Goal: Task Accomplishment & Management: Manage account settings

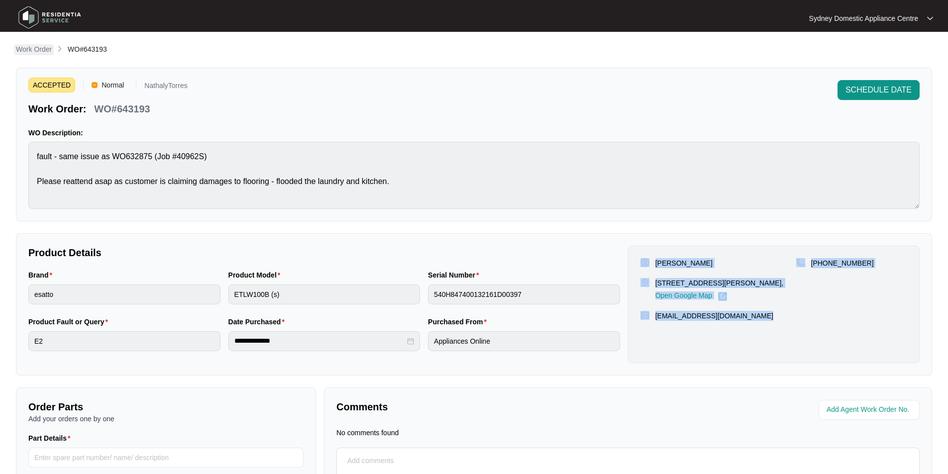
click at [47, 51] on p "Work Order" at bounding box center [34, 49] width 36 height 10
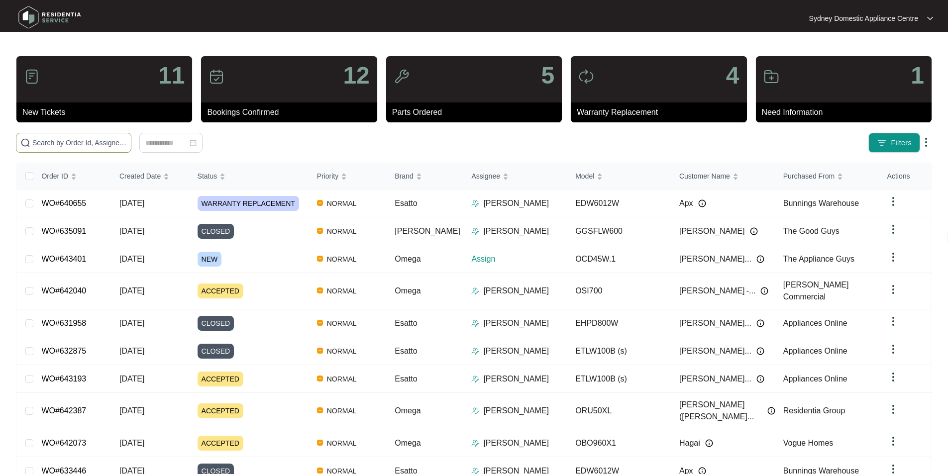
click at [127, 143] on input "text" at bounding box center [79, 142] width 95 height 11
type input "643401"
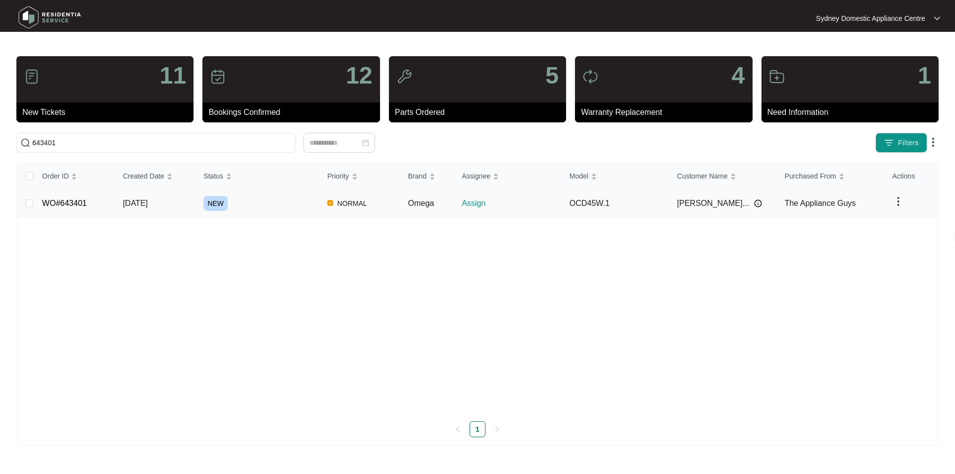
click at [66, 200] on link "WO#643401" at bounding box center [64, 203] width 45 height 8
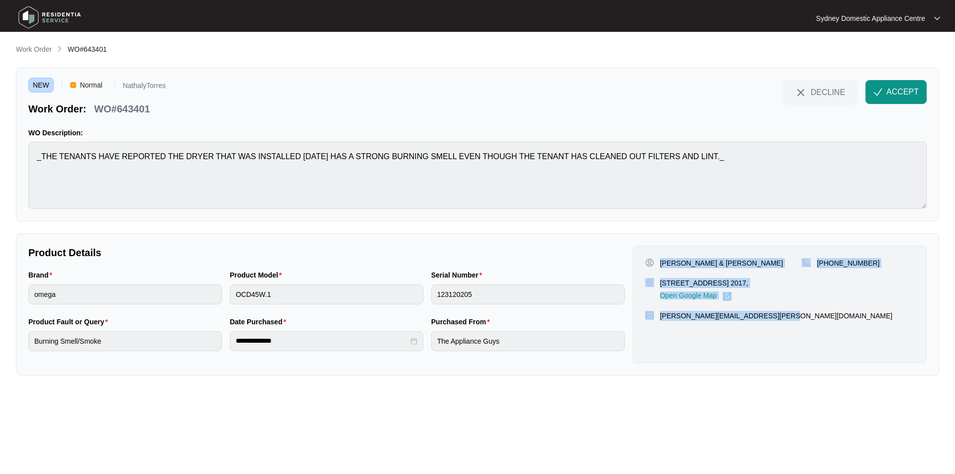
drag, startPoint x: 787, startPoint y: 315, endPoint x: 659, endPoint y: 261, distance: 139.5
click at [659, 261] on div "[PERSON_NAME] & [PERSON_NAME] [STREET_ADDRESS] 2017, Open Google Map [PHONE_NUM…" at bounding box center [780, 304] width 294 height 117
copy div "[PERSON_NAME] & [PERSON_NAME] [STREET_ADDRESS] 2017, Open Google Map [PHONE_NUM…"
click at [898, 87] on span "ACCEPT" at bounding box center [903, 92] width 32 height 12
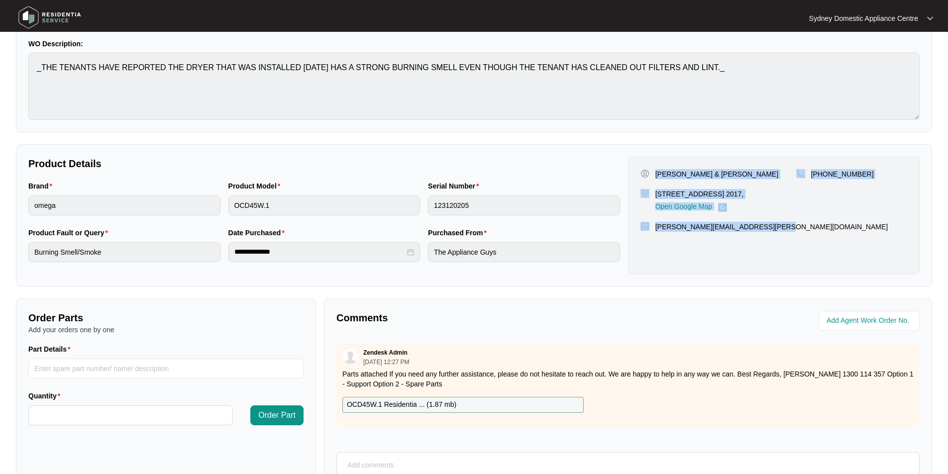
scroll to position [99, 0]
